Goal: Navigation & Orientation: Find specific page/section

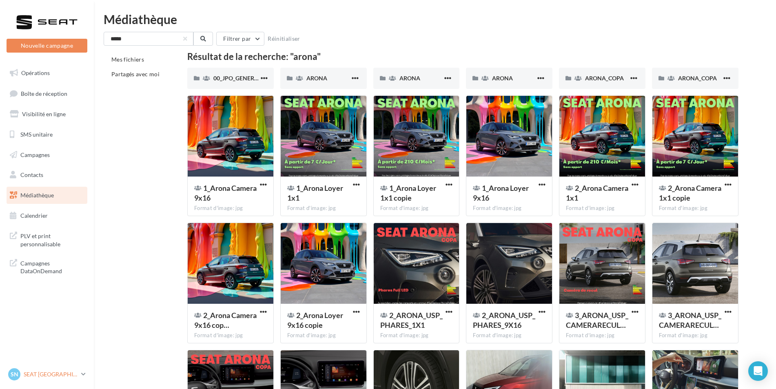
scroll to position [82, 0]
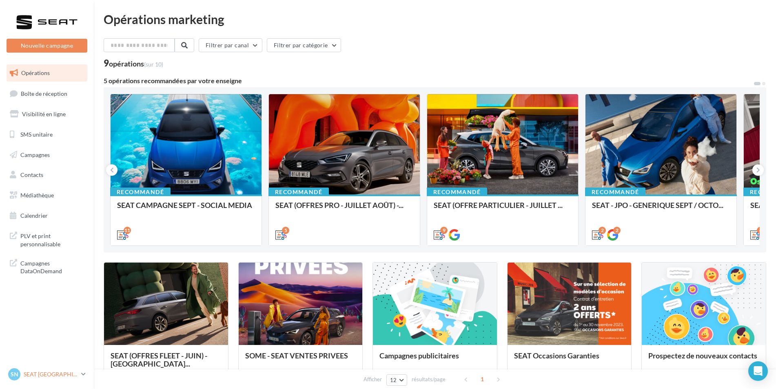
click at [84, 376] on icon at bounding box center [83, 374] width 4 height 7
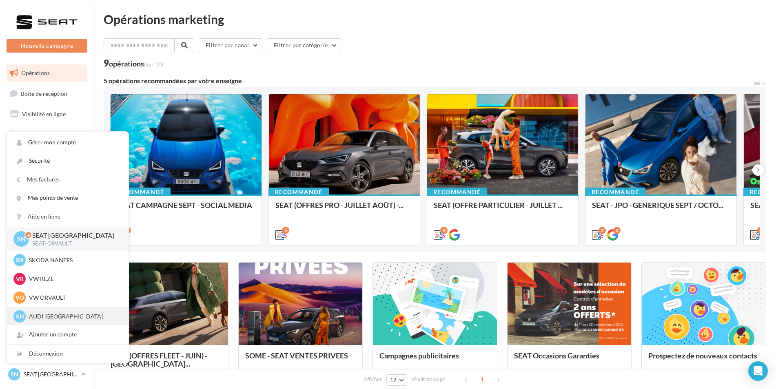
scroll to position [19, 0]
click at [50, 315] on p "CUPRA NANTES" at bounding box center [74, 316] width 90 height 8
